Goal: Check status: Check status

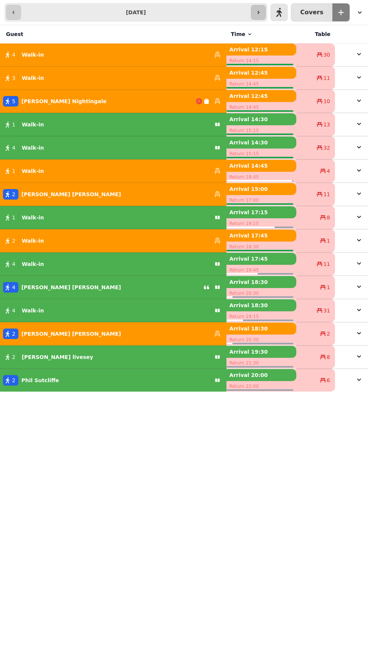
click at [266, 10] on button "button" at bounding box center [258, 12] width 15 height 15
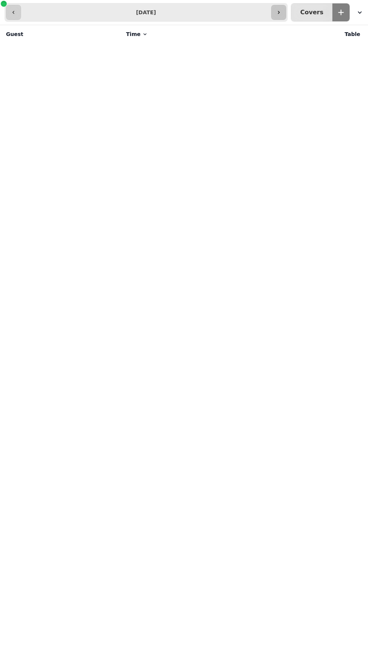
click at [279, 11] on icon "button" at bounding box center [279, 12] width 2 height 3
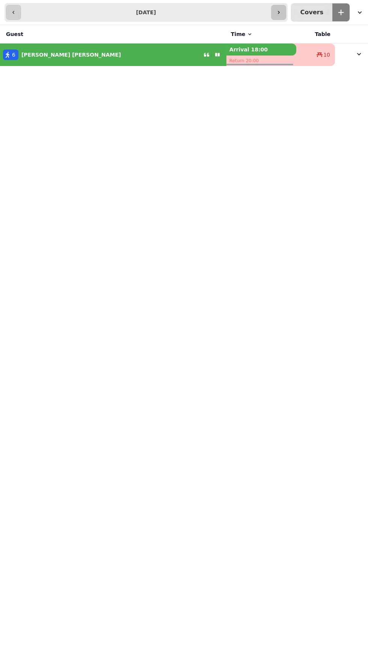
click at [281, 12] on icon "button" at bounding box center [278, 12] width 6 height 6
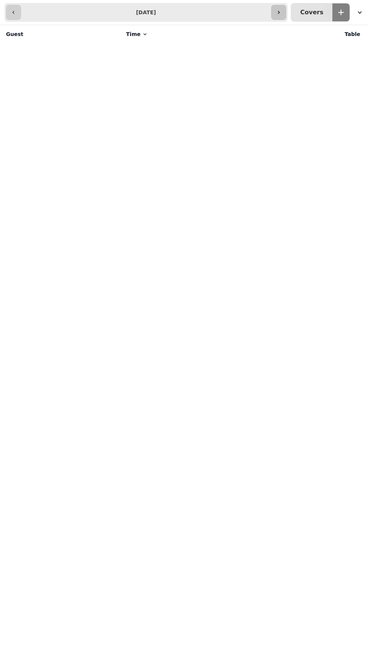
click at [281, 12] on icon "button" at bounding box center [278, 12] width 6 height 6
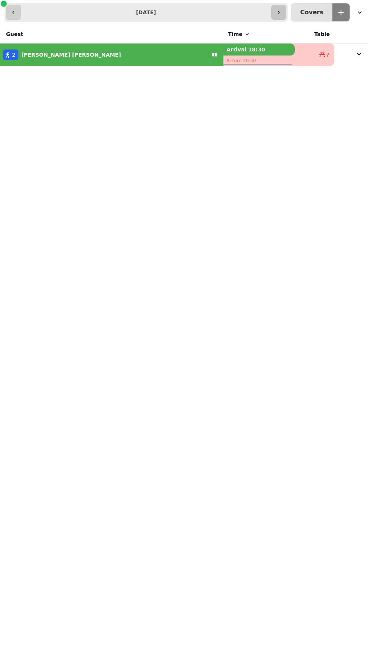
click at [281, 12] on icon "button" at bounding box center [278, 12] width 6 height 6
type input "**********"
click at [295, 8] on button "2 1 Covers" at bounding box center [311, 12] width 41 height 18
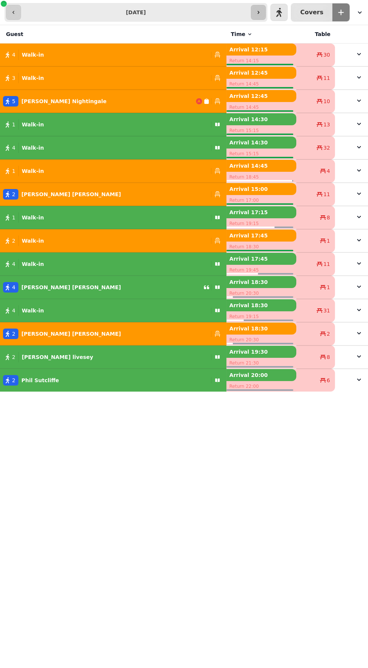
click at [261, 9] on icon "button" at bounding box center [258, 12] width 6 height 6
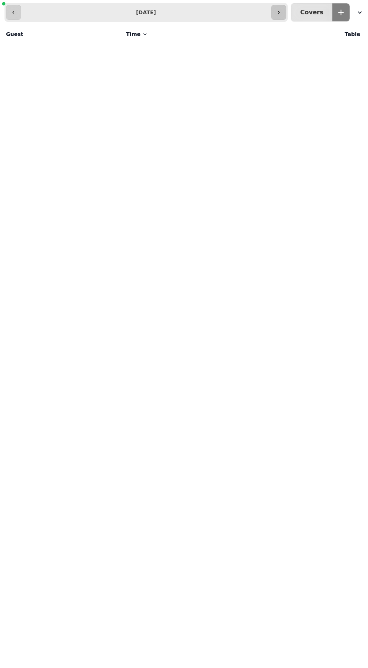
click at [281, 12] on icon "button" at bounding box center [278, 12] width 6 height 6
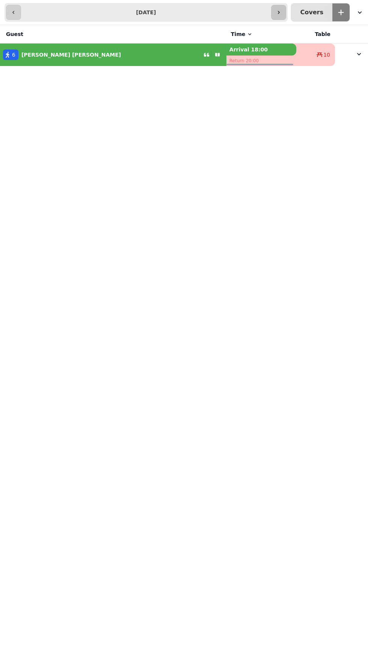
click at [283, 8] on button "button" at bounding box center [278, 12] width 15 height 15
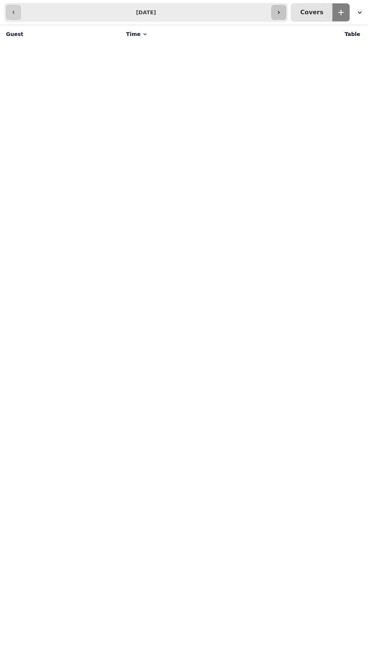
click at [281, 12] on icon "button" at bounding box center [278, 12] width 6 height 6
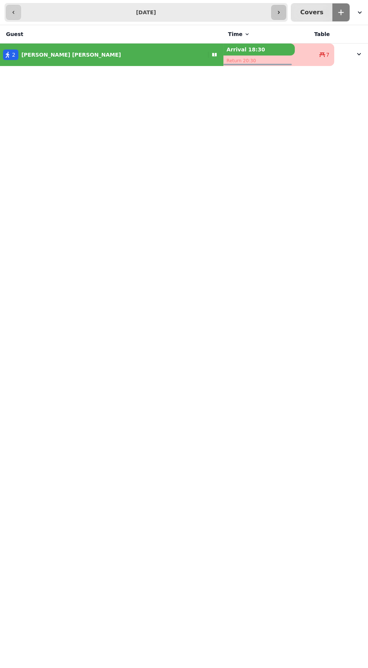
click at [286, 11] on button "button" at bounding box center [278, 12] width 15 height 15
click at [281, 13] on icon "button" at bounding box center [278, 12] width 6 height 6
type input "**********"
click at [281, 12] on icon "button" at bounding box center [278, 12] width 6 height 6
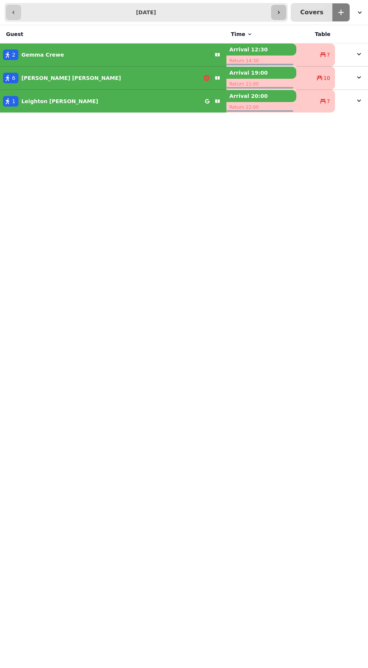
click at [281, 12] on icon "button" at bounding box center [278, 12] width 6 height 6
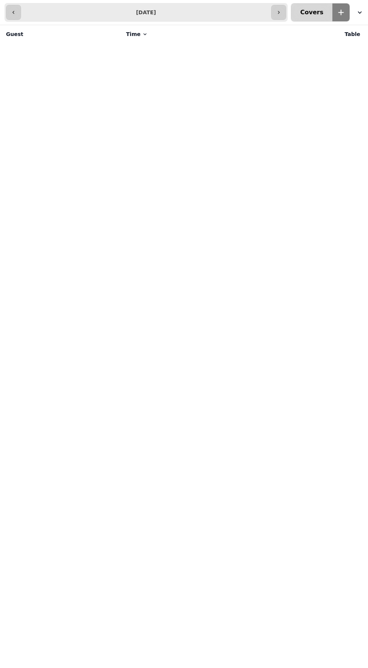
click at [299, 12] on button "0 0 Covers" at bounding box center [311, 12] width 41 height 18
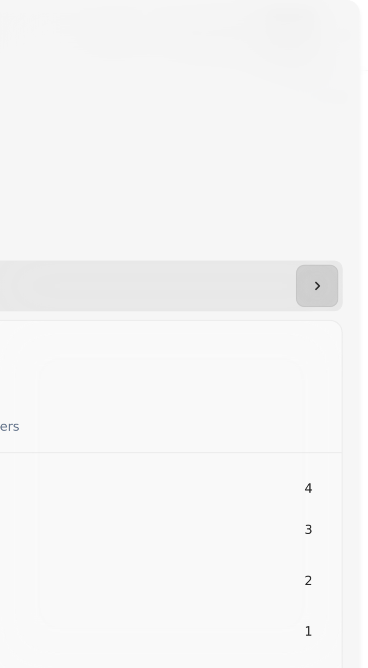
click at [359, 8] on div at bounding box center [184, 9] width 362 height 18
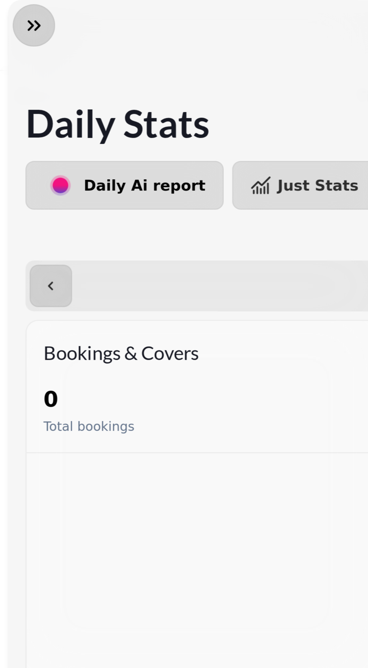
click at [15, 15] on button "button" at bounding box center [12, 9] width 15 height 15
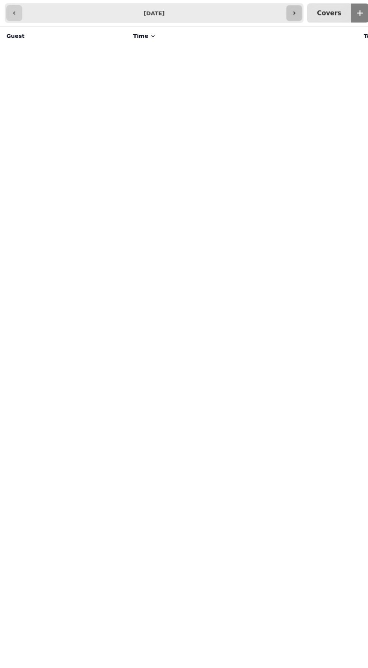
click at [281, 12] on icon "button" at bounding box center [278, 12] width 6 height 6
click at [286, 12] on button "button" at bounding box center [278, 12] width 15 height 15
click at [286, 11] on button "button" at bounding box center [278, 12] width 15 height 15
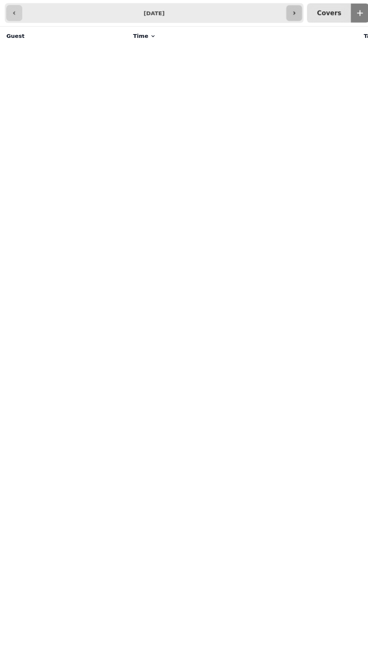
type input "**********"
